Goal: Task Accomplishment & Management: Manage account settings

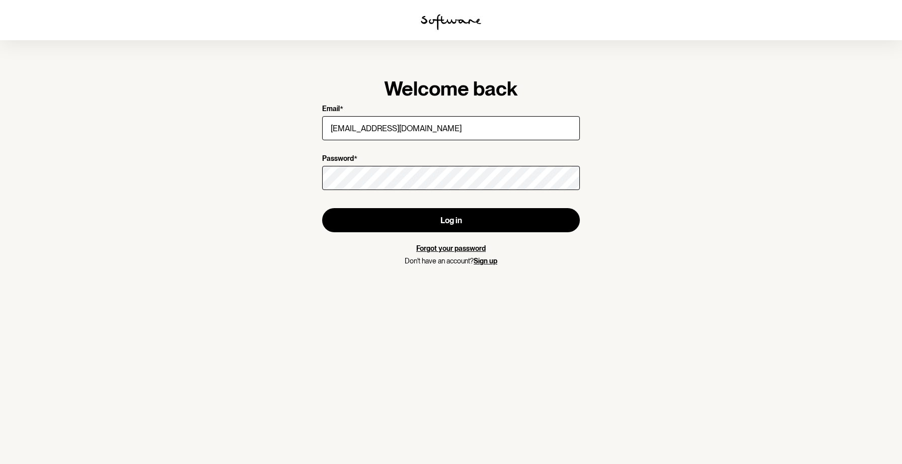
click at [477, 128] on input "[EMAIL_ADDRESS][DOMAIN_NAME]" at bounding box center [451, 128] width 258 height 24
type input "[EMAIL_ADDRESS][DOMAIN_NAME]"
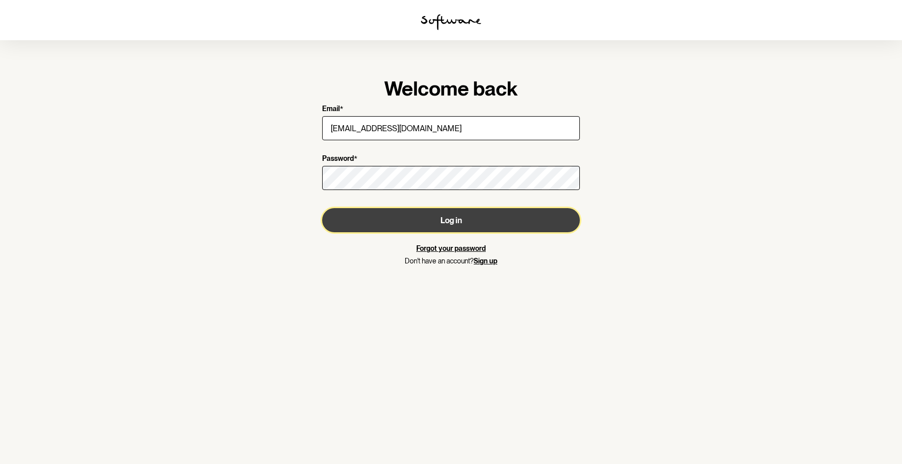
click at [496, 225] on button "Log in" at bounding box center [451, 220] width 258 height 24
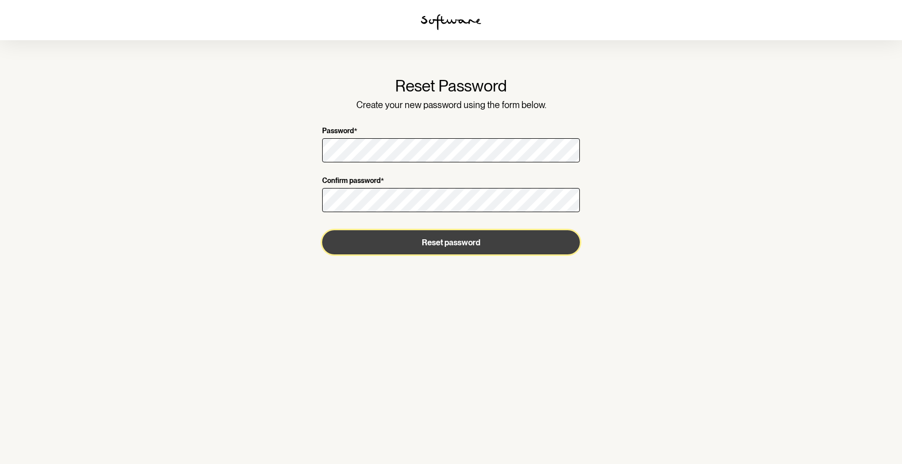
click at [532, 243] on button "Reset password" at bounding box center [451, 242] width 258 height 24
